Goal: Obtain resource: Obtain resource

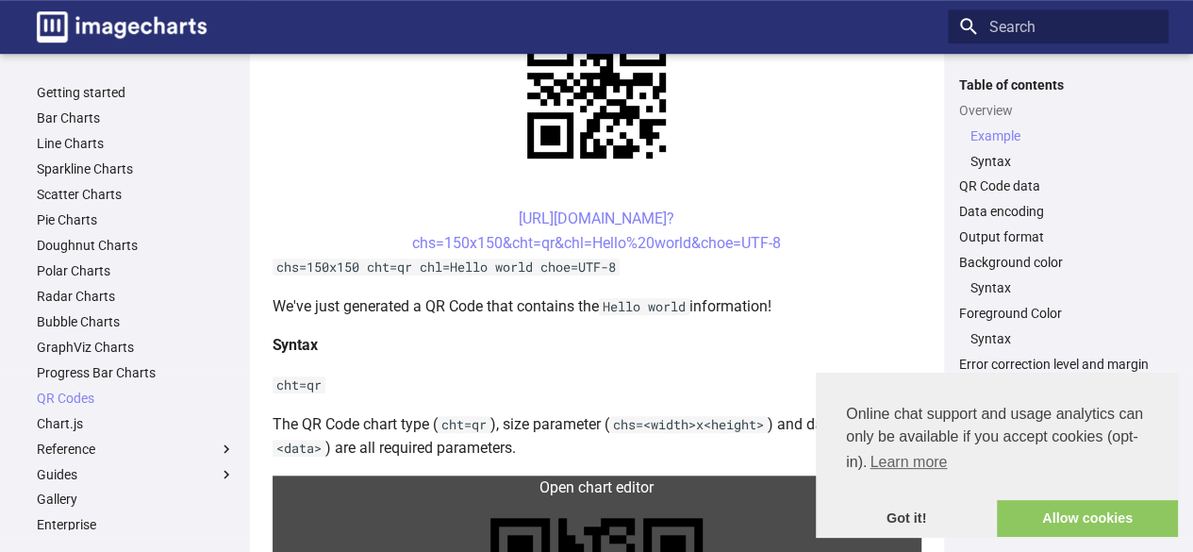
scroll to position [377, 0]
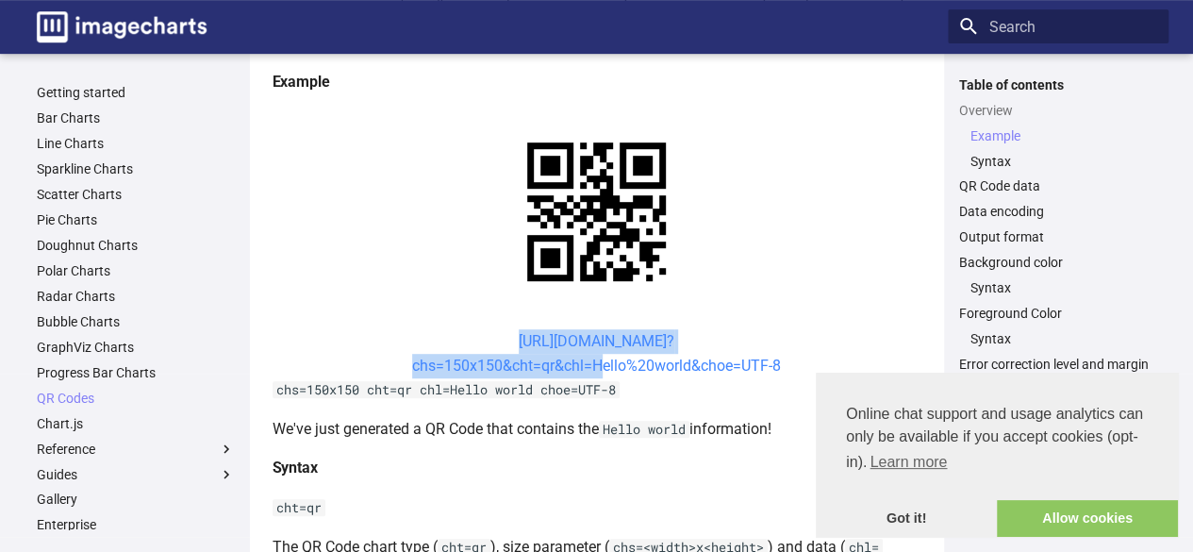
drag, startPoint x: 466, startPoint y: 331, endPoint x: 591, endPoint y: 369, distance: 130.1
click at [591, 369] on center "[URL][DOMAIN_NAME]? chs=150x150&cht=qr&chl=Hello%20world&choe=UTF-8" at bounding box center [597, 353] width 649 height 48
copy link "[URL][DOMAIN_NAME]? chs=150x150&cht=qr&chl="
click at [405, 370] on center "[URL][DOMAIN_NAME]? chs=150x150&cht=qr&chl=Hello%20world&choe=UTF-8" at bounding box center [597, 353] width 649 height 48
drag, startPoint x: 406, startPoint y: 365, endPoint x: 595, endPoint y: 367, distance: 189.6
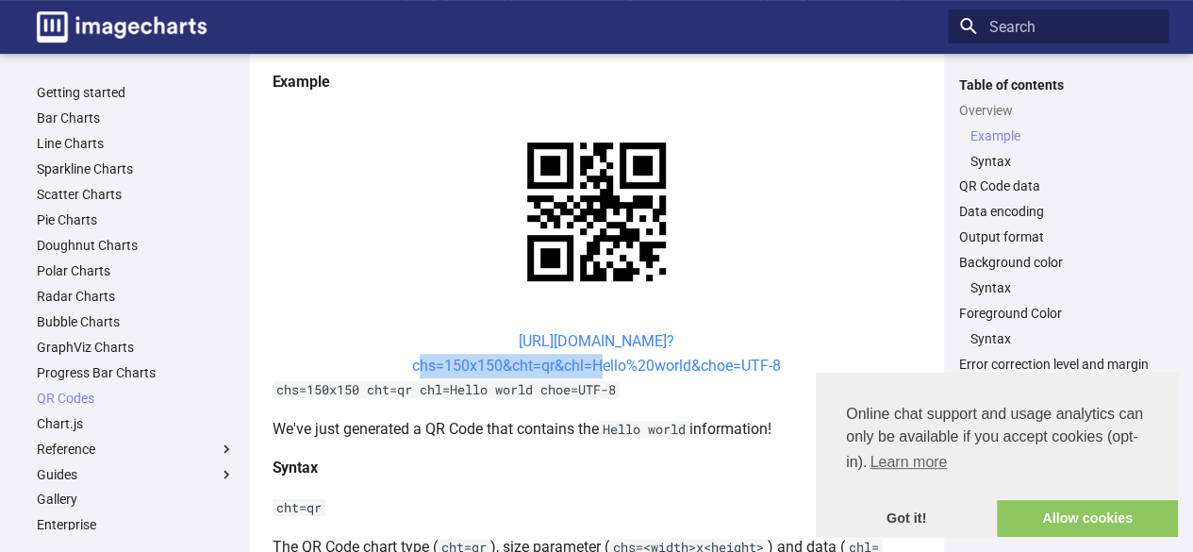
click at [595, 367] on center "[URL][DOMAIN_NAME]? chs=150x150&cht=qr&chl=Hello%20world&choe=UTF-8" at bounding box center [597, 353] width 649 height 48
copy link "chs=150x150&cht=qr&chl="
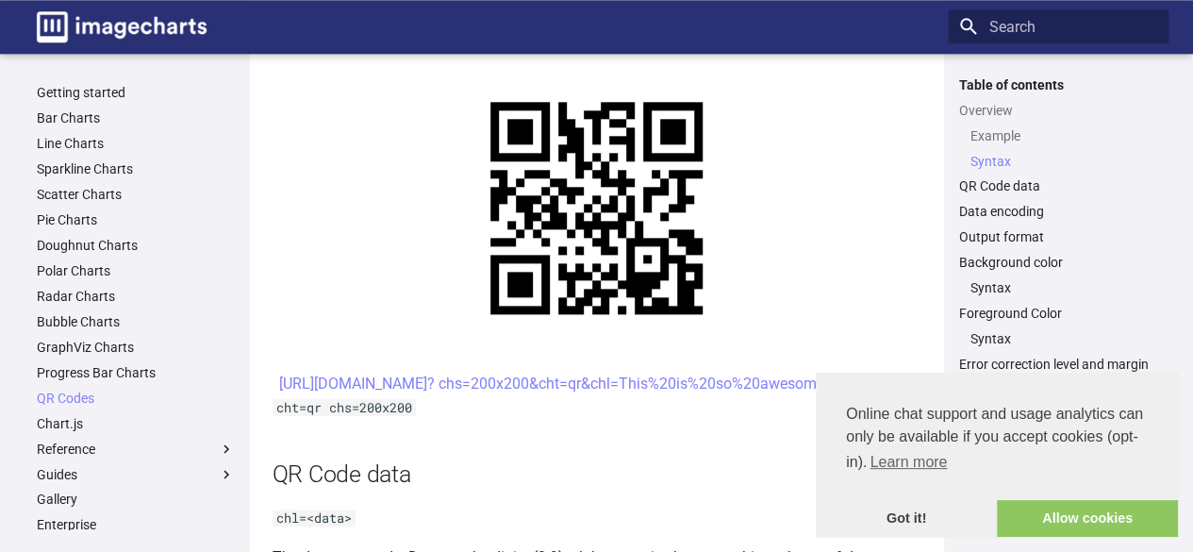
scroll to position [913, 0]
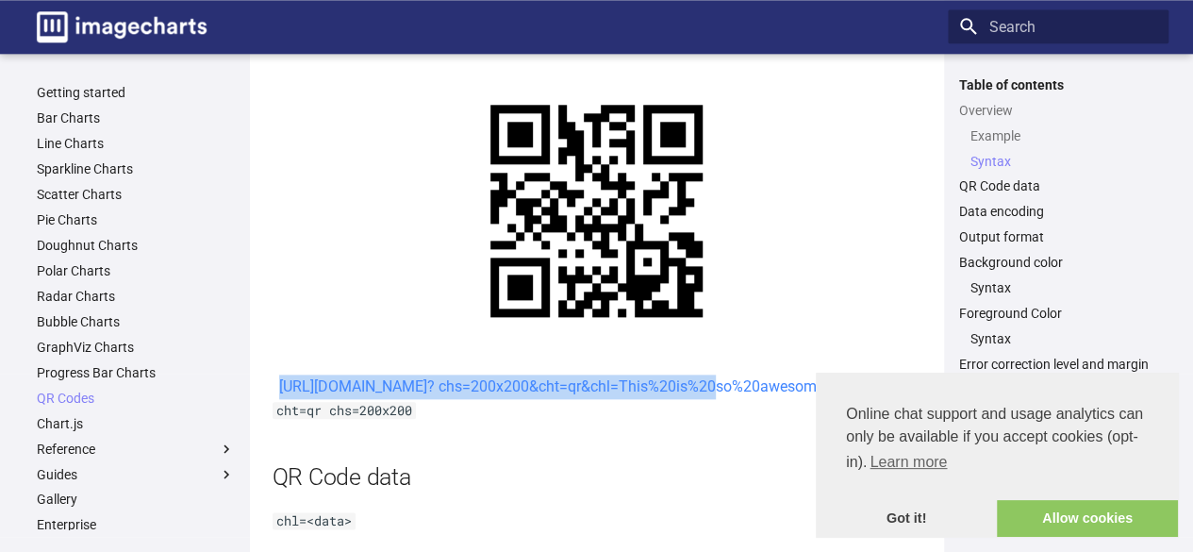
drag, startPoint x: 478, startPoint y: 388, endPoint x: 542, endPoint y: 415, distance: 69.7
click at [542, 399] on center "[URL][DOMAIN_NAME]? chs=200x200&cht=qr&chl=This%20is%20so%20awesome&choe=UTF-8" at bounding box center [597, 387] width 649 height 25
copy link "[URL][DOMAIN_NAME]? chs=200x200&cht=qr&chl="
